Goal: Navigation & Orientation: Find specific page/section

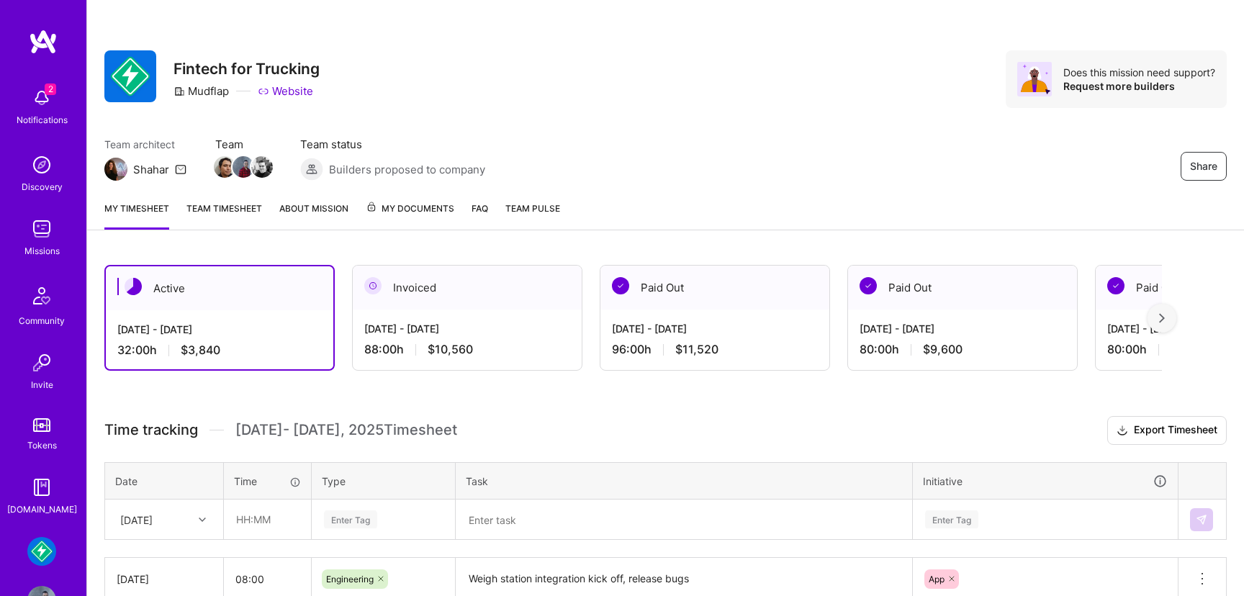
scroll to position [198, 0]
click at [40, 253] on div "Missions" at bounding box center [41, 250] width 35 height 15
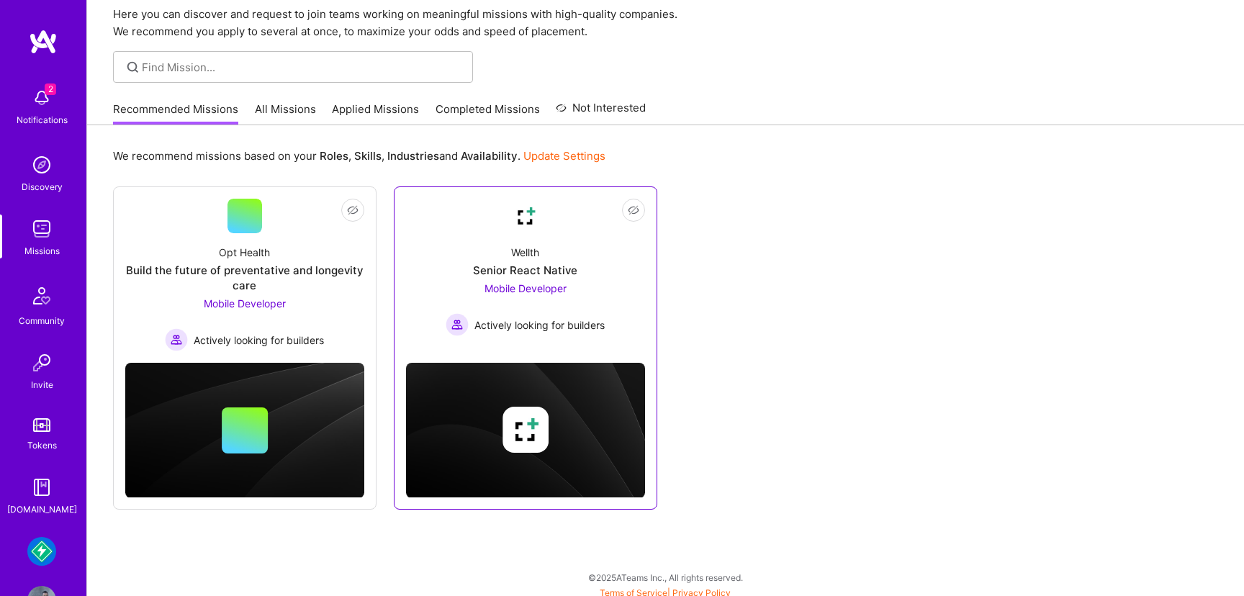
scroll to position [62, 0]
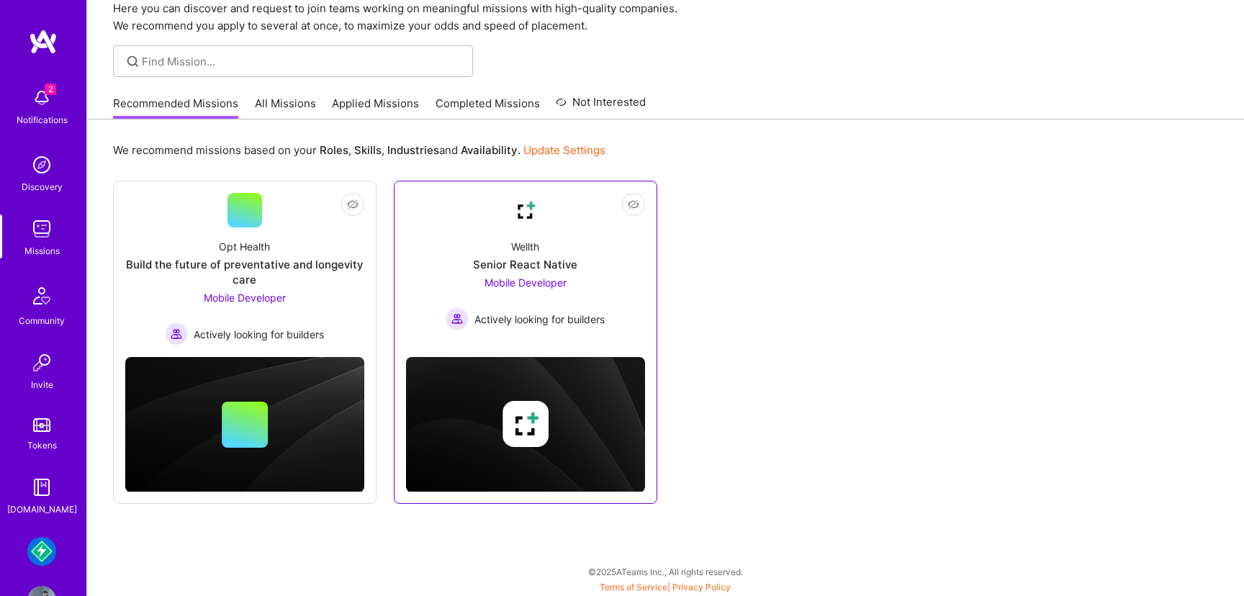
click at [563, 267] on div "Senior React Native" at bounding box center [525, 264] width 104 height 15
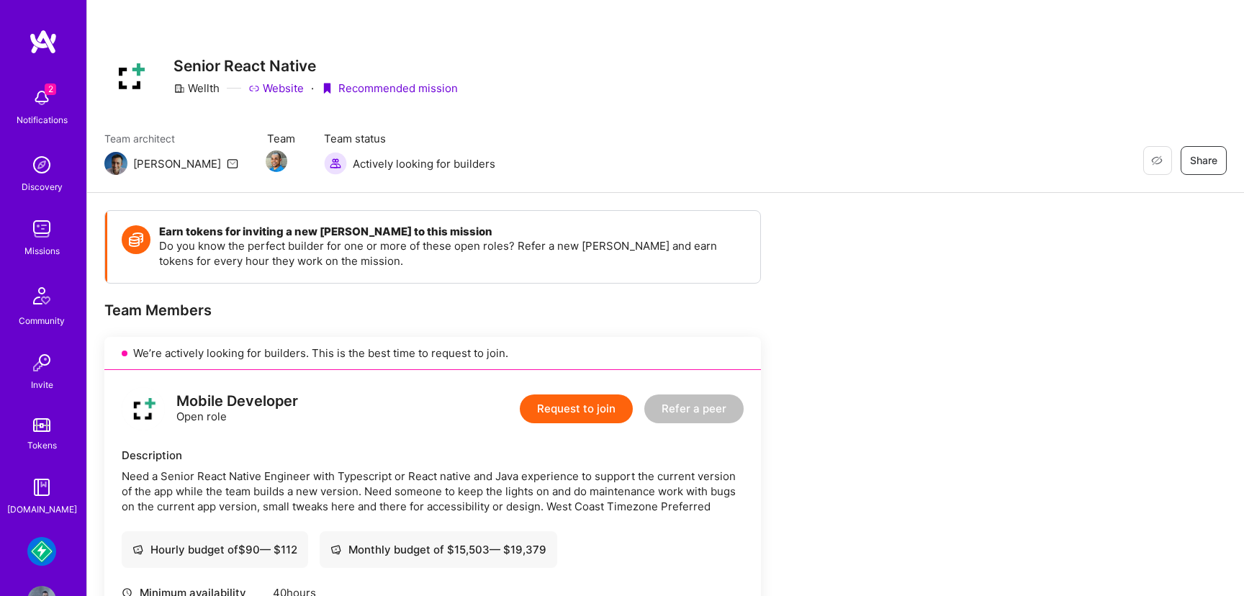
click at [46, 249] on div "Missions" at bounding box center [41, 250] width 35 height 15
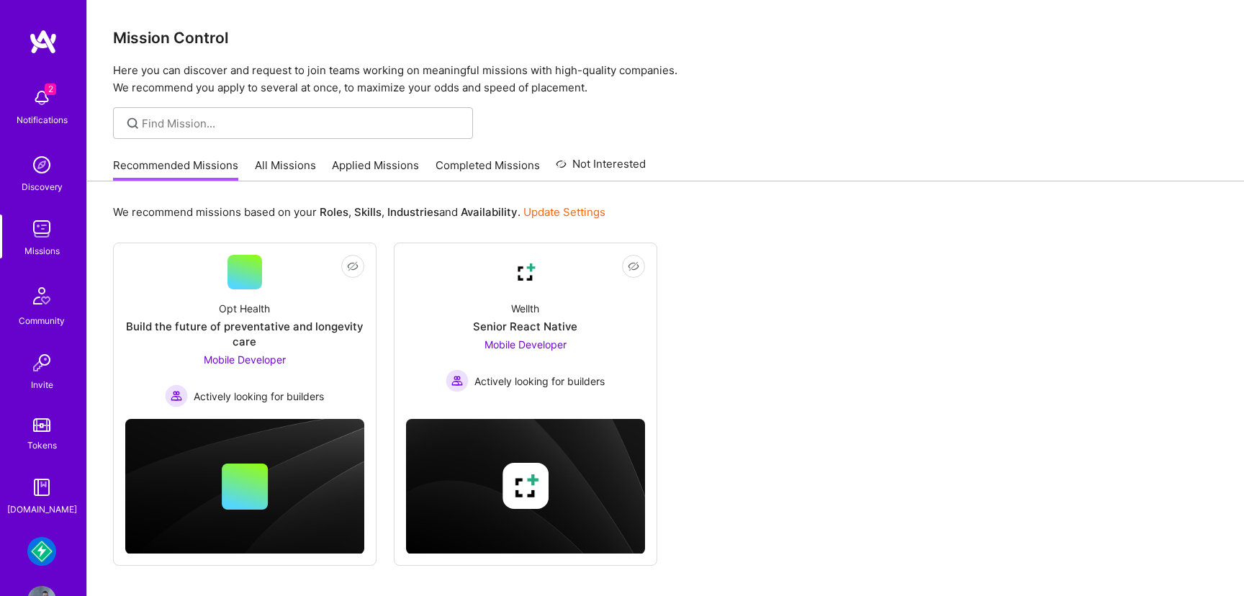
click at [38, 546] on img at bounding box center [41, 551] width 29 height 29
